Goal: Communication & Community: Answer question/provide support

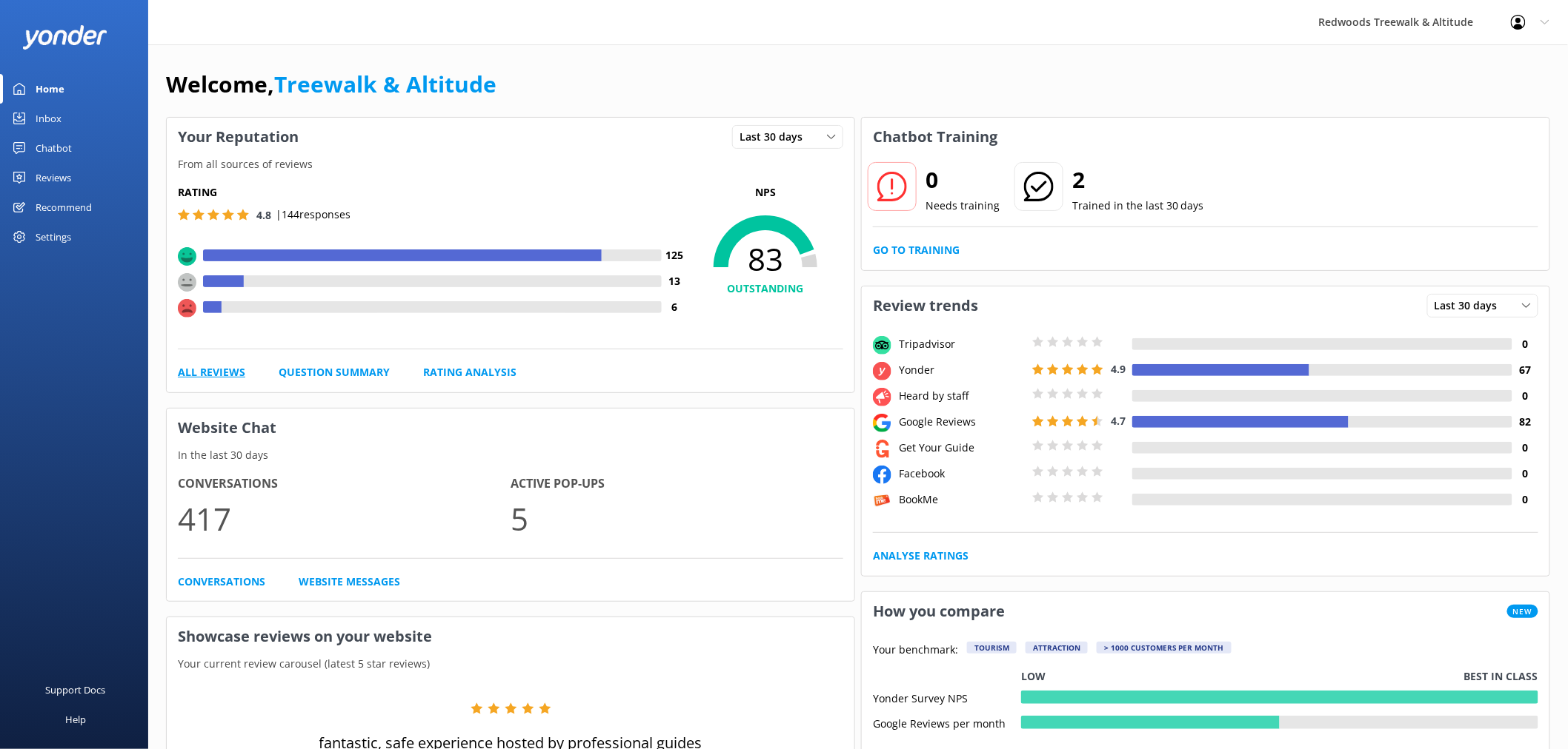
click at [231, 364] on link "All Reviews" at bounding box center [212, 372] width 68 height 16
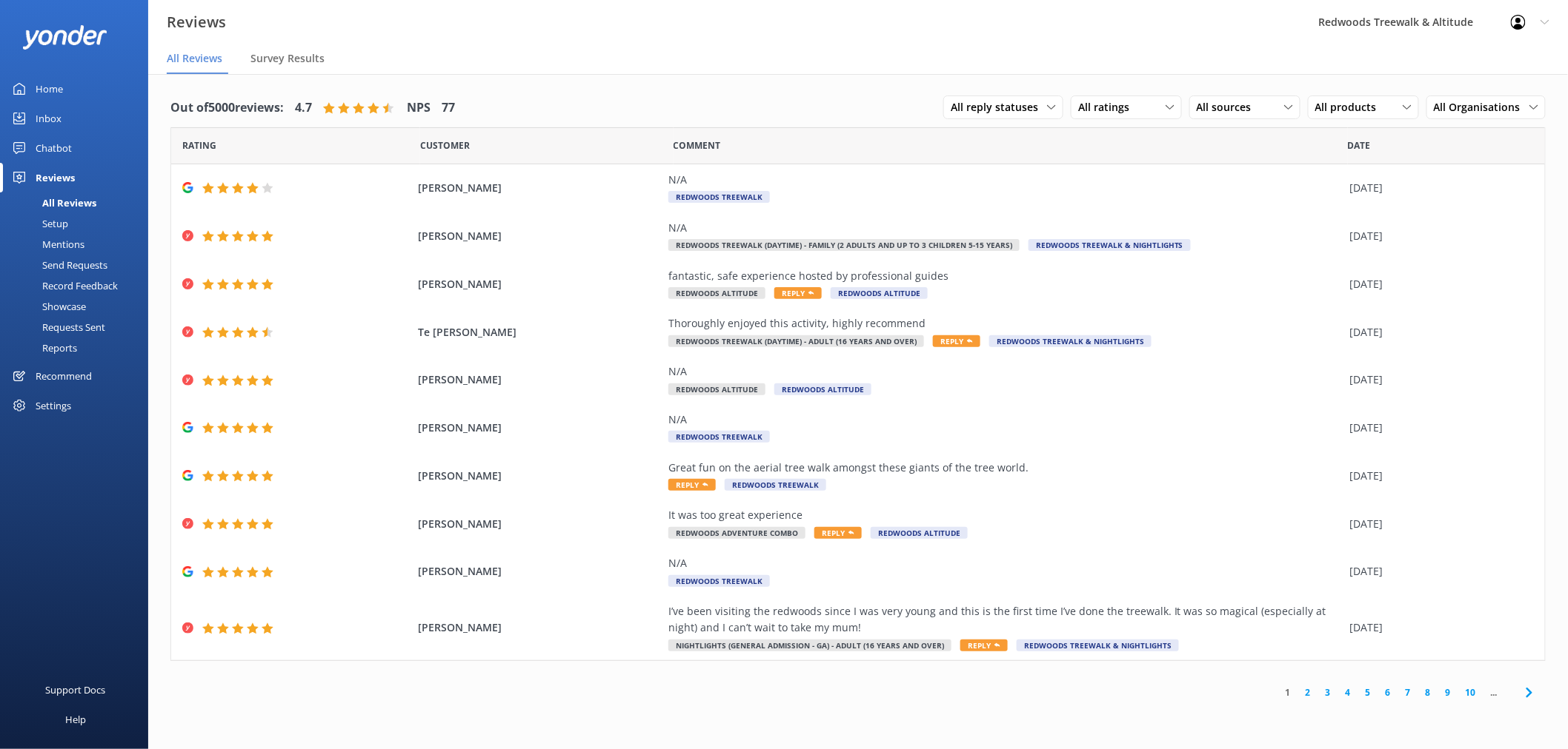
click at [96, 145] on link "Chatbot" at bounding box center [74, 148] width 148 height 30
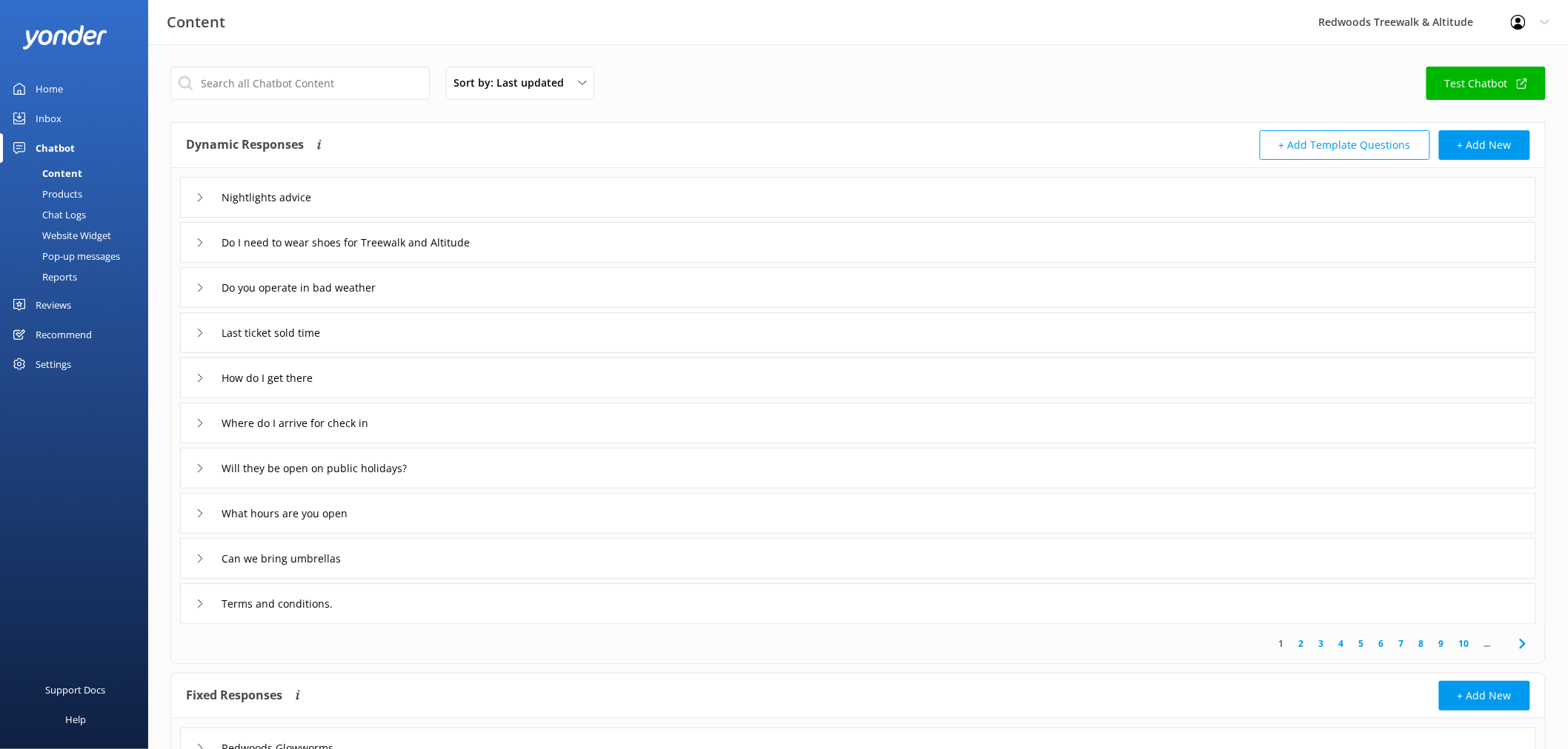
click at [82, 128] on link "Inbox" at bounding box center [74, 119] width 148 height 30
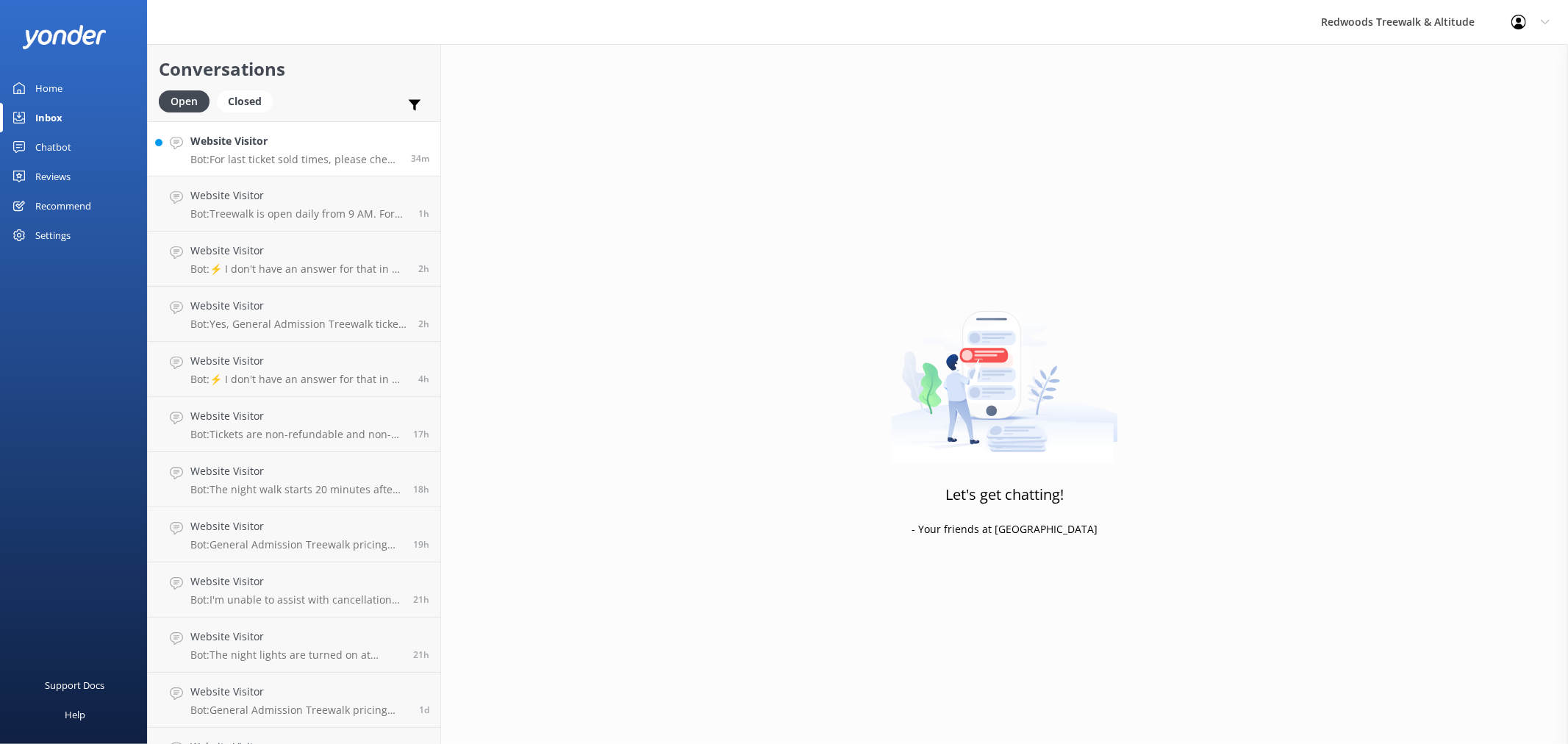
click at [298, 144] on h4 "Website Visitor" at bounding box center [295, 142] width 209 height 16
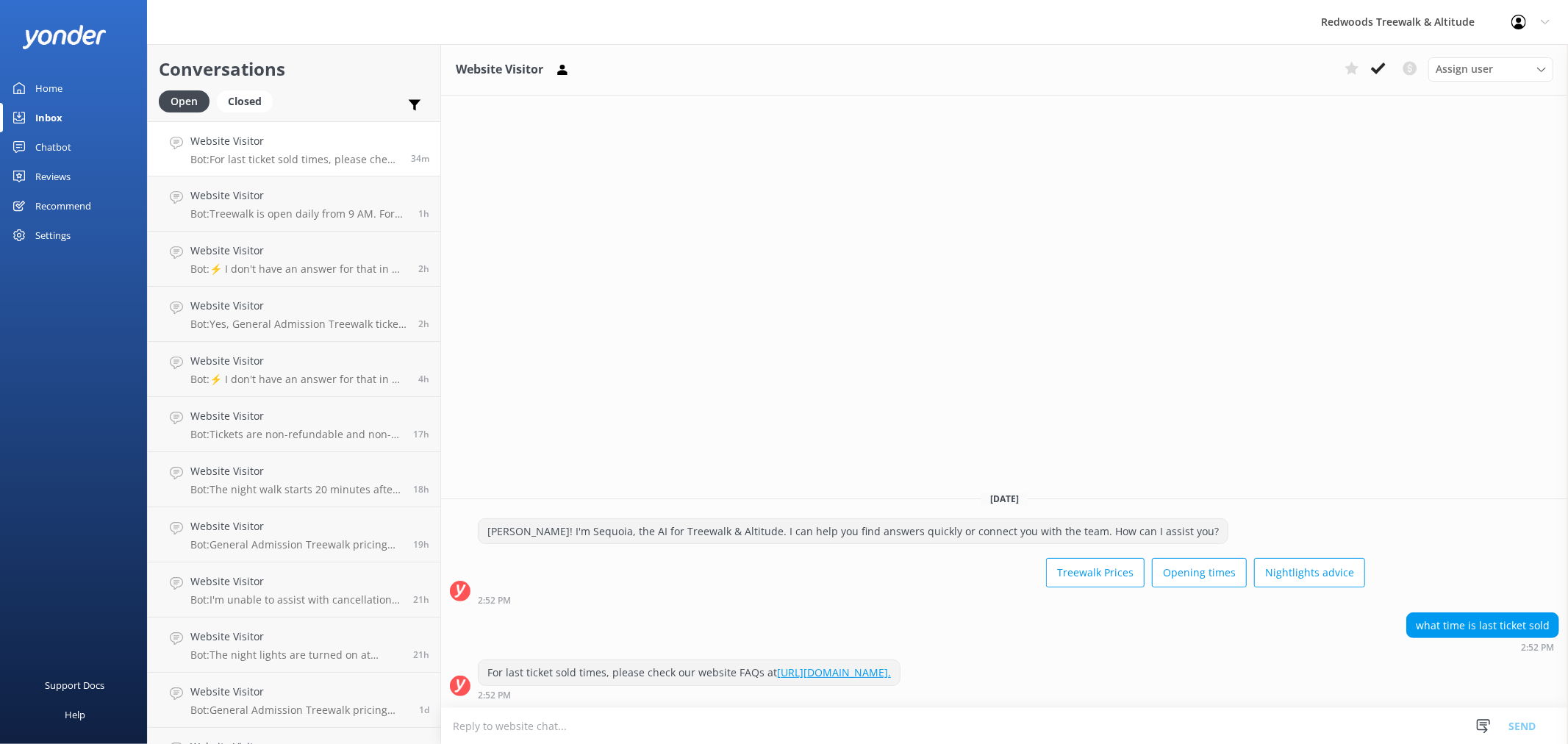
click at [69, 89] on link "Home" at bounding box center [74, 88] width 147 height 29
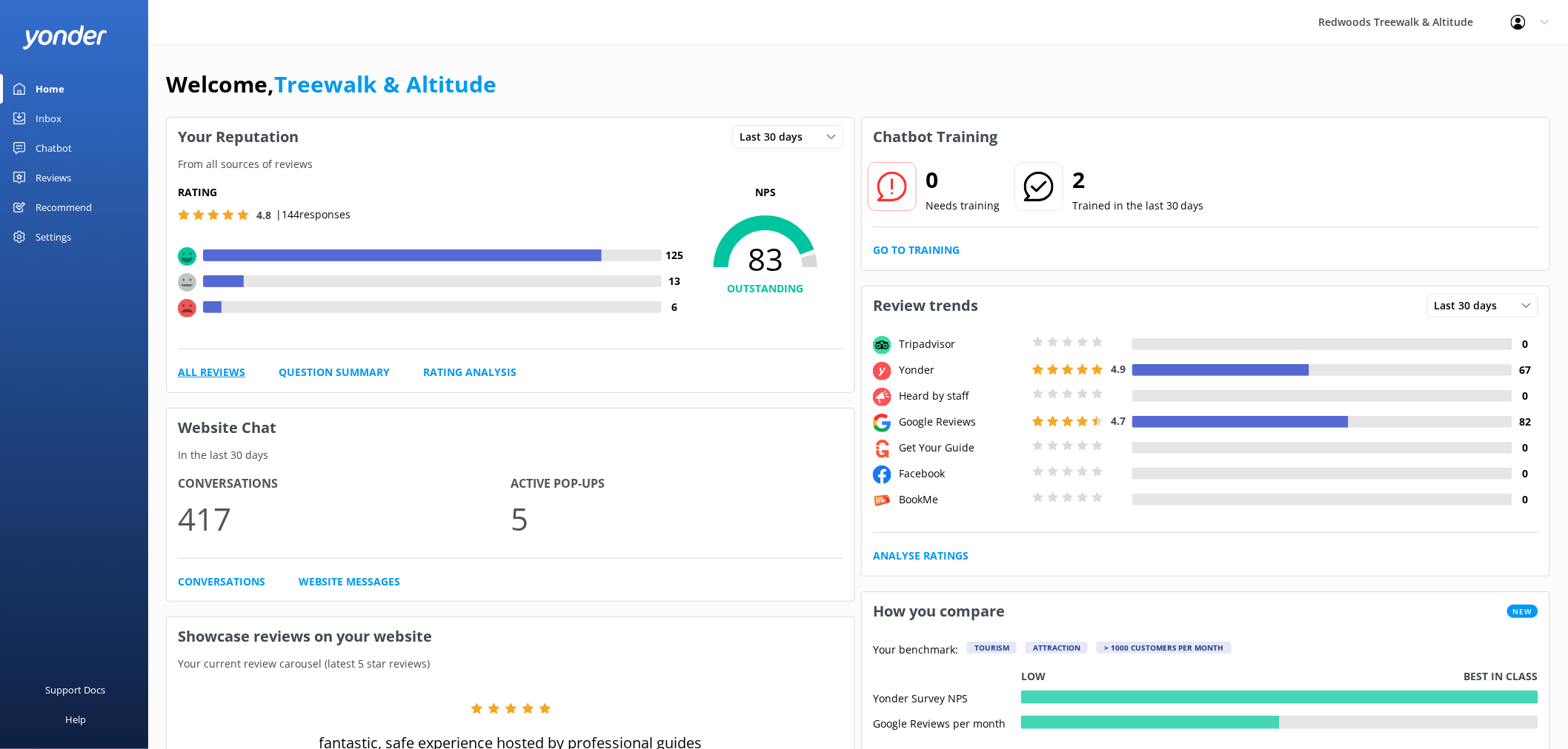
click at [212, 373] on link "All Reviews" at bounding box center [212, 372] width 68 height 16
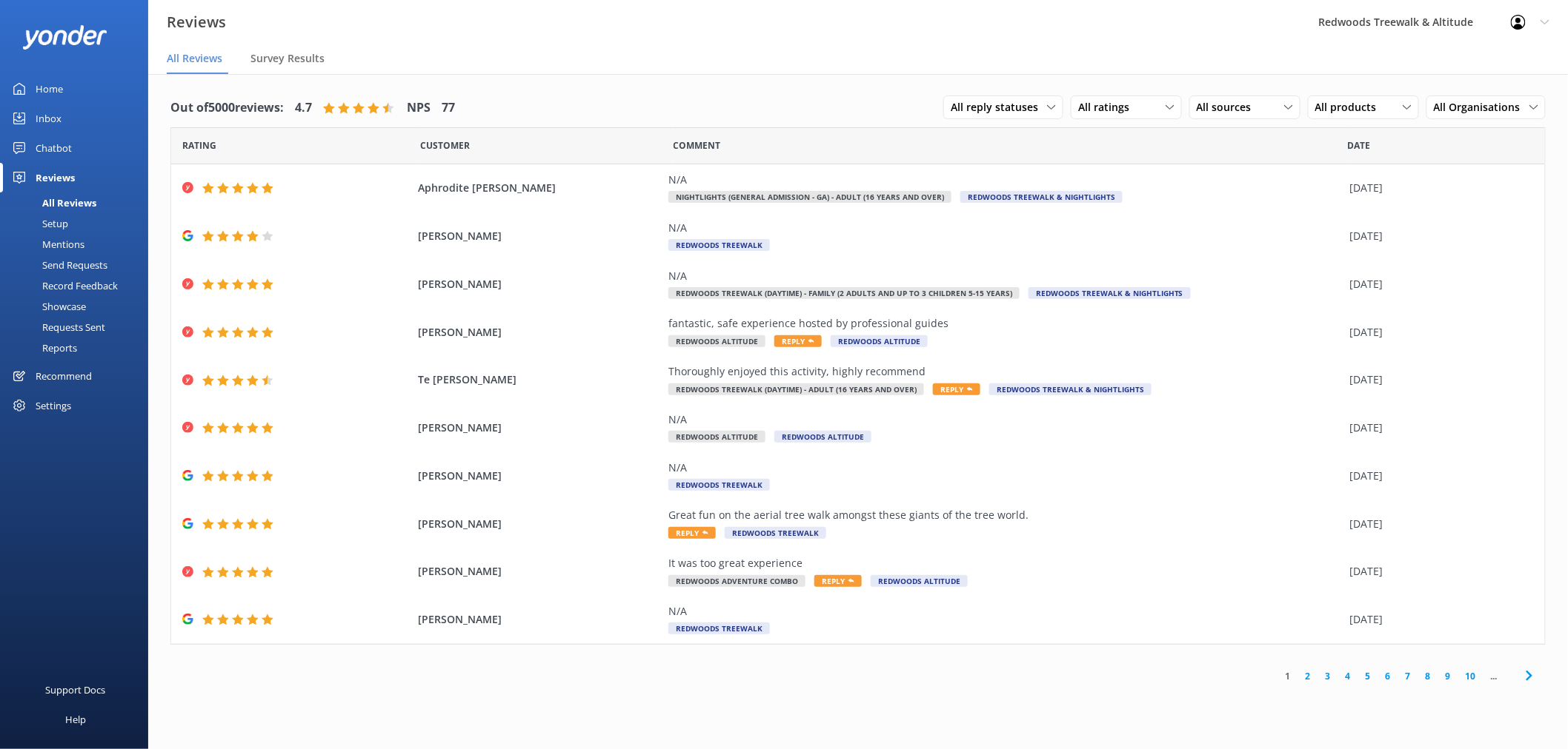
click at [90, 123] on link "Inbox" at bounding box center [74, 119] width 148 height 30
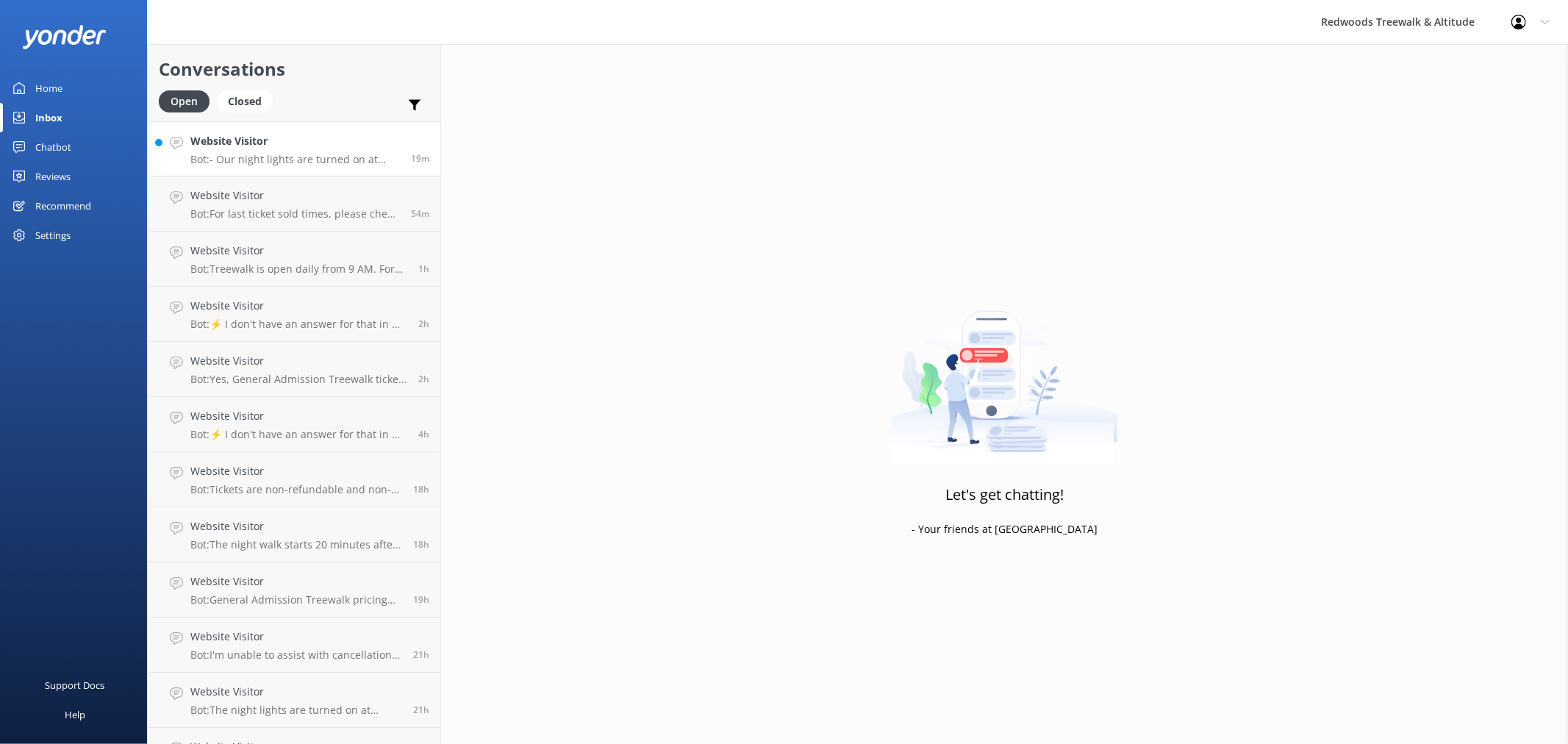
click at [261, 128] on link "Website Visitor Bot: - Our night lights are turned on at sunset, and the night …" at bounding box center [294, 148] width 293 height 55
